Goal: Register for event/course

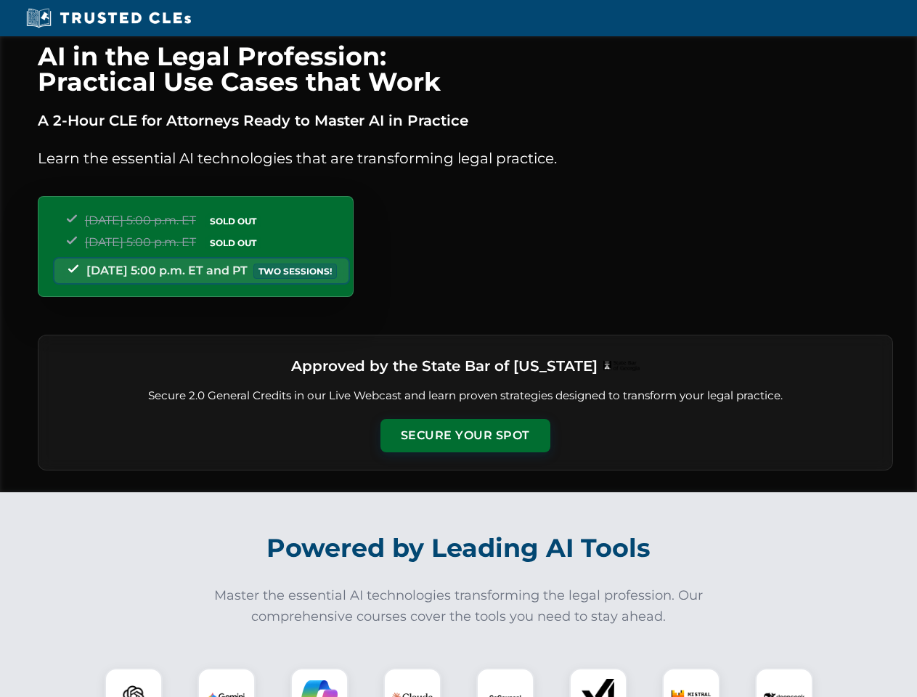
click at [465, 436] on button "Secure Your Spot" at bounding box center [466, 435] width 170 height 33
click at [134, 683] on img at bounding box center [134, 697] width 42 height 42
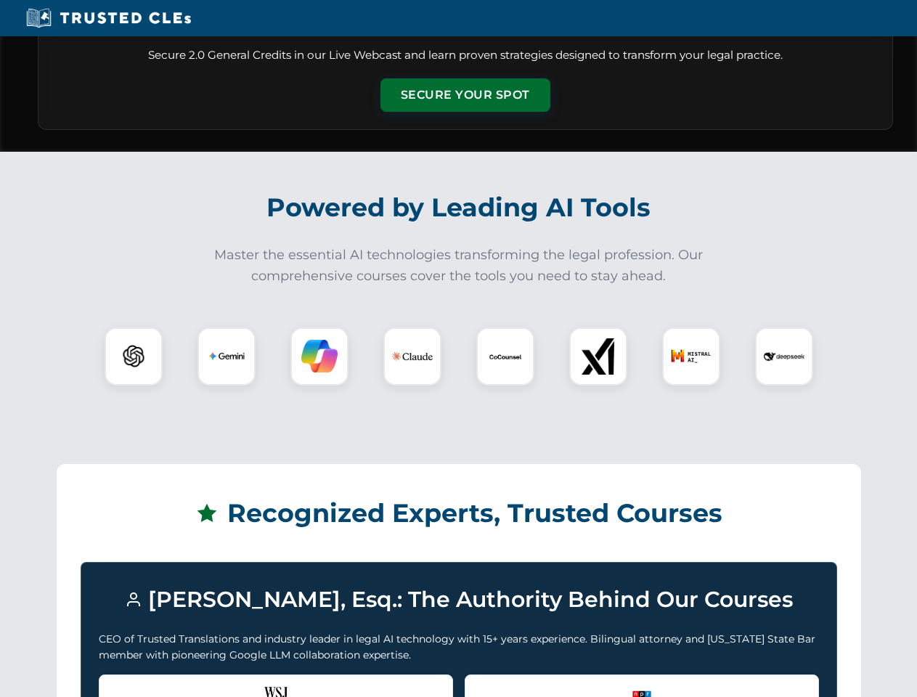
click at [227, 683] on div "Recognized by the WSJ [PERSON_NAME] was featured for his expertise in AI legal …" at bounding box center [276, 704] width 354 height 58
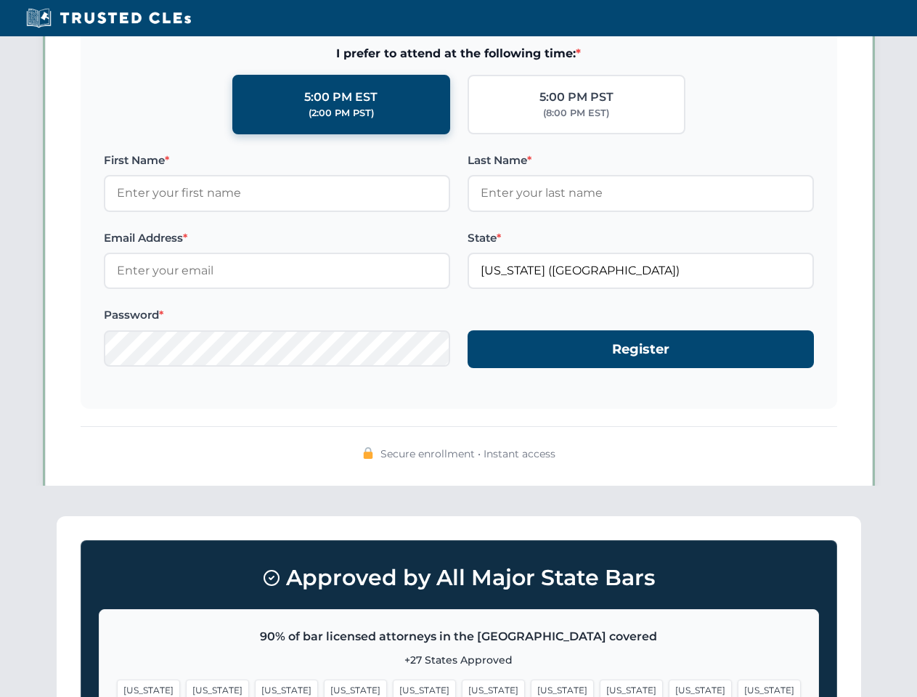
click at [531, 683] on span "[US_STATE]" at bounding box center [562, 690] width 63 height 21
click at [669, 683] on span "[US_STATE]" at bounding box center [700, 690] width 63 height 21
